Goal: Transaction & Acquisition: Purchase product/service

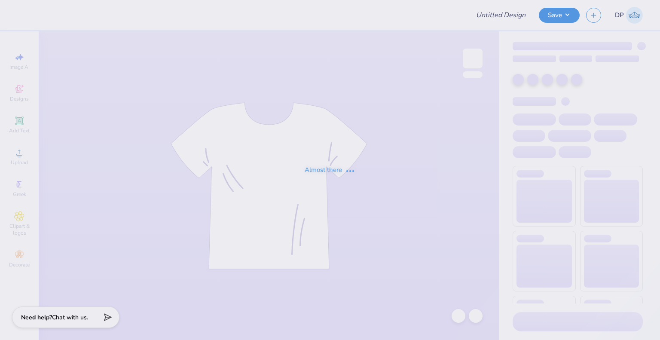
type input "Delta Zeta Rose Bowl"
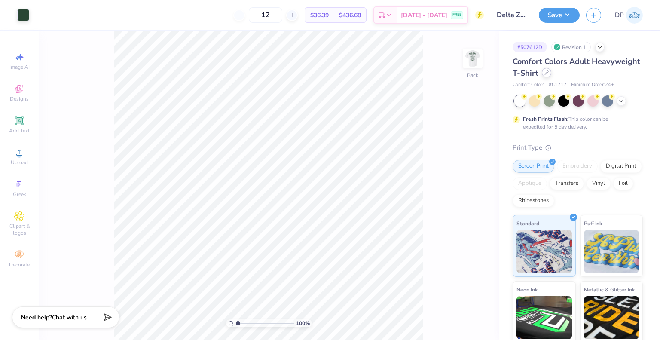
click at [552, 76] on div at bounding box center [546, 72] width 9 height 9
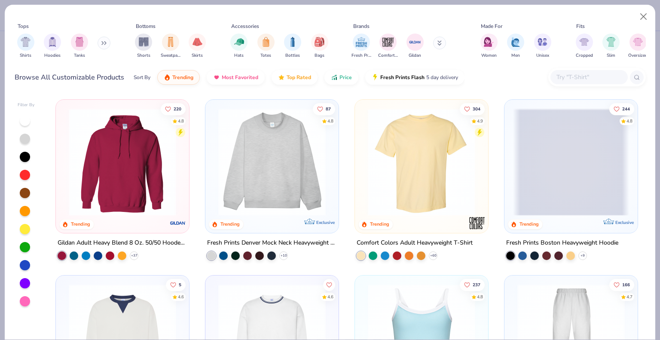
scroll to position [172, 0]
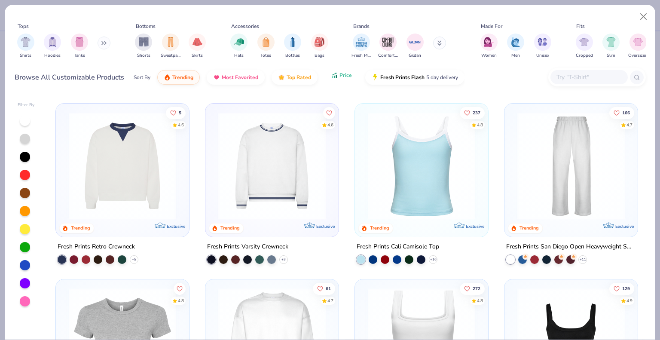
click at [328, 76] on button "Price" at bounding box center [342, 75] width 34 height 15
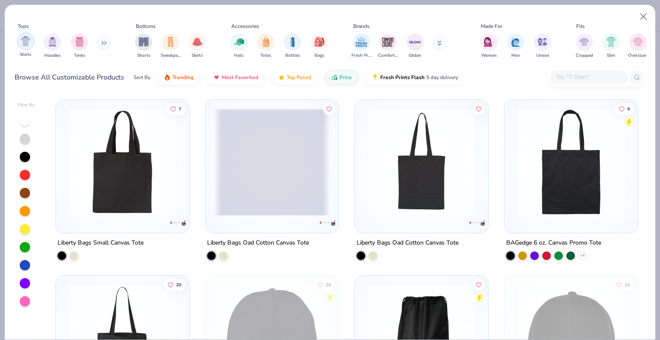
click at [30, 37] on img "filter for Shirts" at bounding box center [26, 41] width 10 height 10
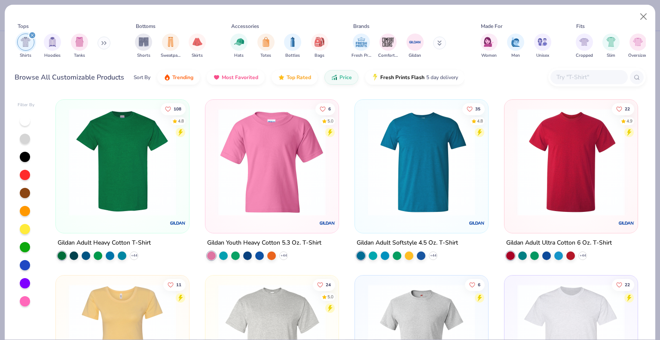
click at [163, 177] on img at bounding box center [122, 161] width 116 height 107
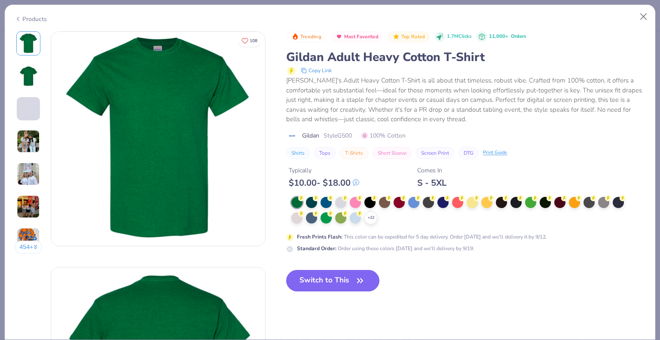
click at [0, 0] on icon at bounding box center [0, 0] width 0 height 0
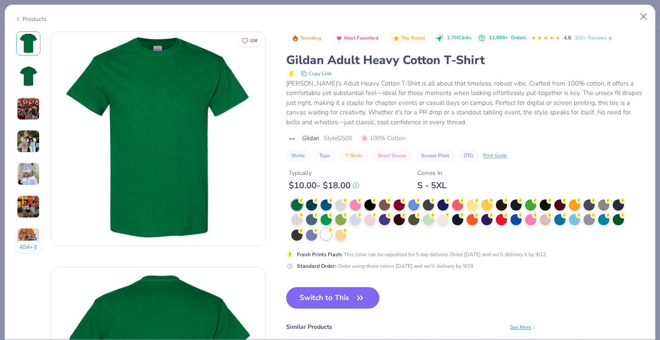
click at [328, 239] on div at bounding box center [326, 234] width 11 height 11
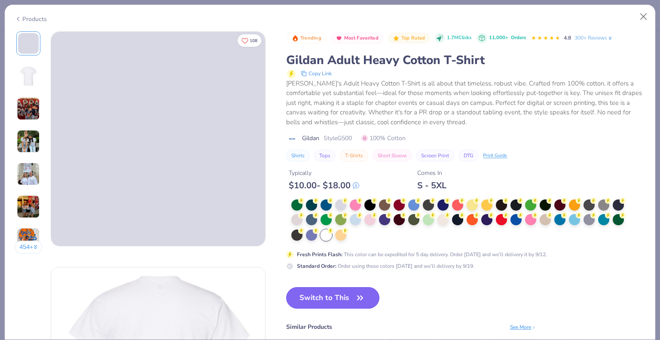
click at [342, 290] on button "Switch to This" at bounding box center [332, 297] width 93 height 21
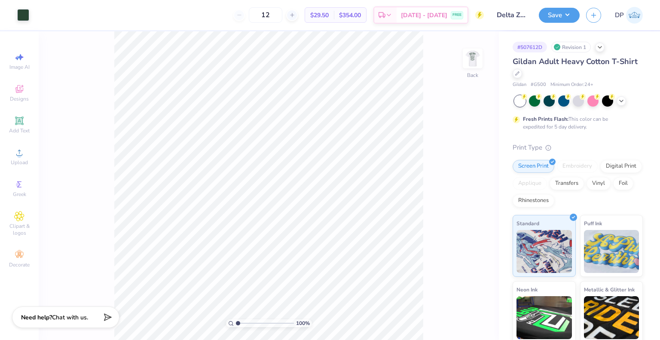
click at [329, 15] on span "$29.50" at bounding box center [319, 15] width 18 height 9
copy span "29.50"
drag, startPoint x: 292, startPoint y: 13, endPoint x: 270, endPoint y: 3, distance: 24.2
click at [272, 8] on input "12" at bounding box center [266, 14] width 34 height 15
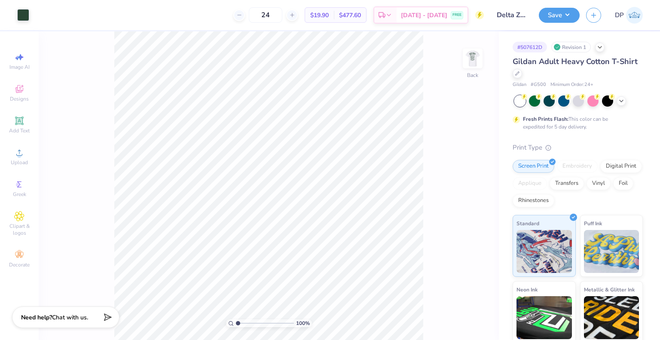
type input "24"
click at [329, 16] on span "$19.90" at bounding box center [319, 15] width 18 height 9
copy span "19.90"
